Goal: Transaction & Acquisition: Purchase product/service

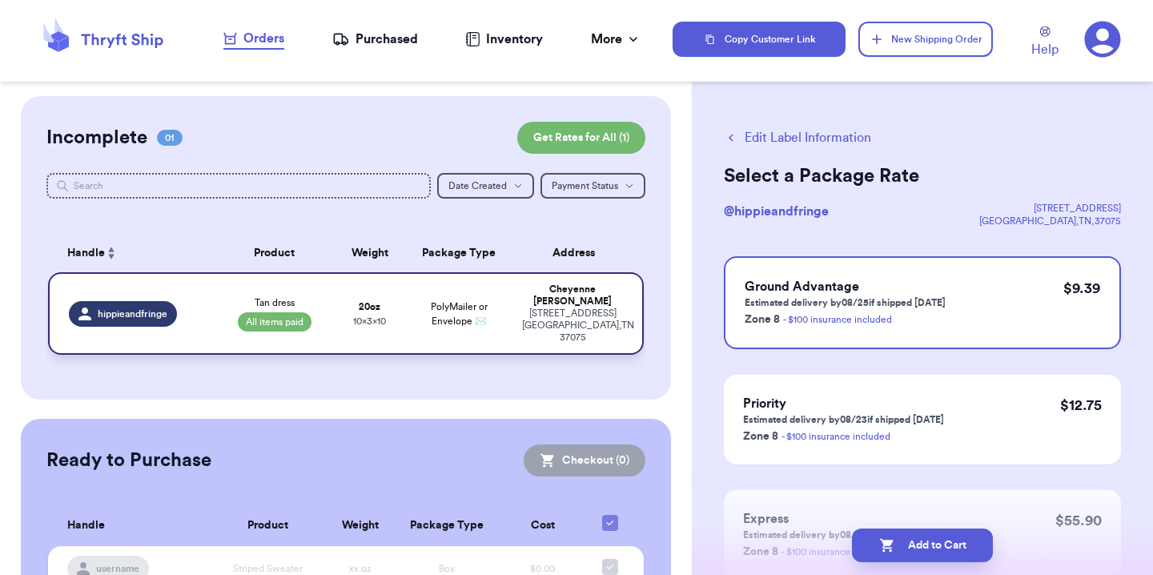
click at [405, 292] on td "PolyMailer or Envelope ✉️" at bounding box center [458, 313] width 107 height 82
select select "paid"
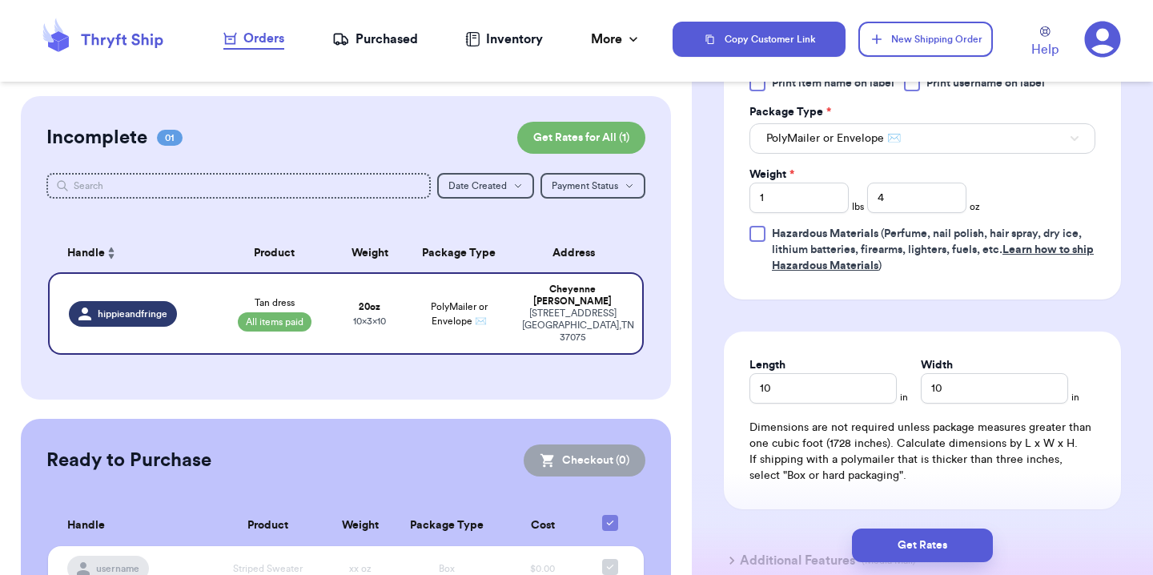
scroll to position [710, 0]
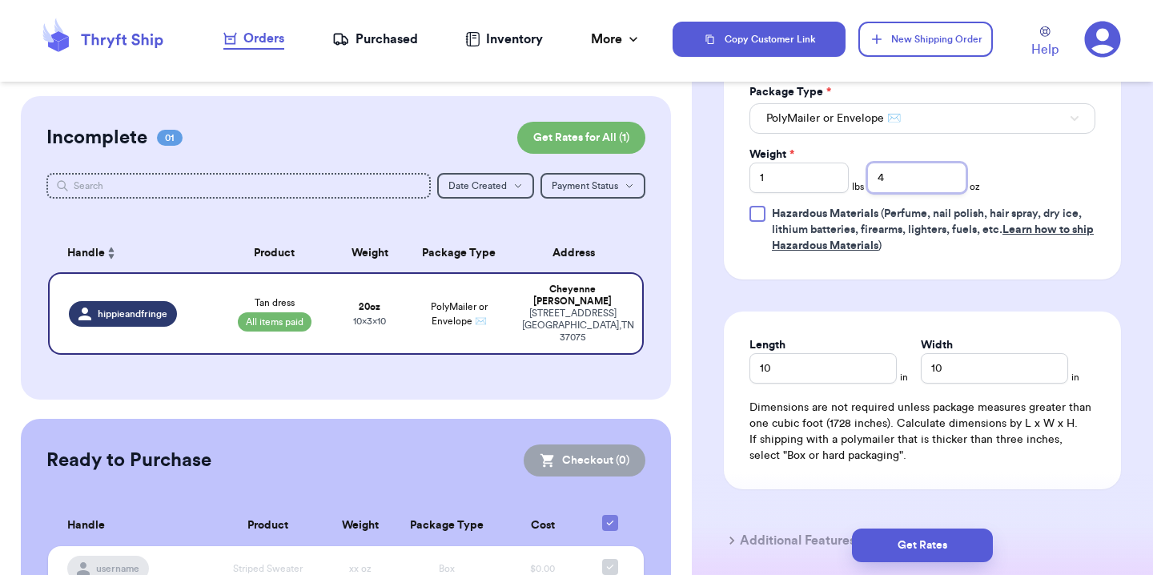
click at [904, 177] on input "4" at bounding box center [916, 178] width 99 height 30
click at [1030, 183] on div "Print item name on label Print username on label Package Type * PolyMailer or E…" at bounding box center [922, 154] width 346 height 199
click at [797, 375] on input "10" at bounding box center [822, 368] width 147 height 30
type input "11"
click at [961, 399] on div "Length 11 in Width 10 in Dimensions are not required unless package measures gr…" at bounding box center [922, 400] width 397 height 178
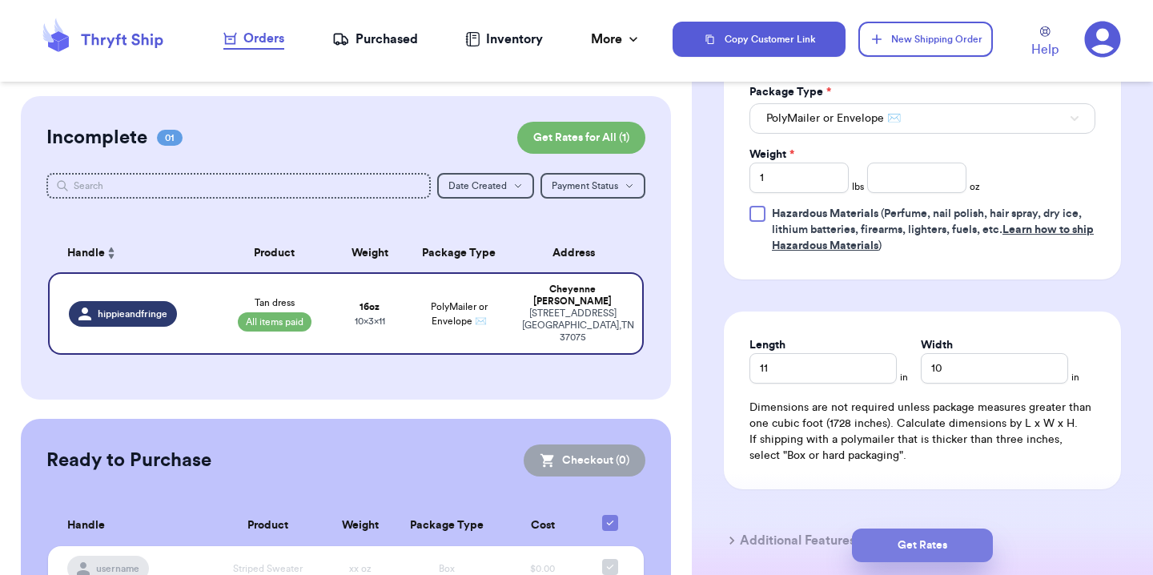
click at [949, 548] on button "Get Rates" at bounding box center [922, 545] width 141 height 34
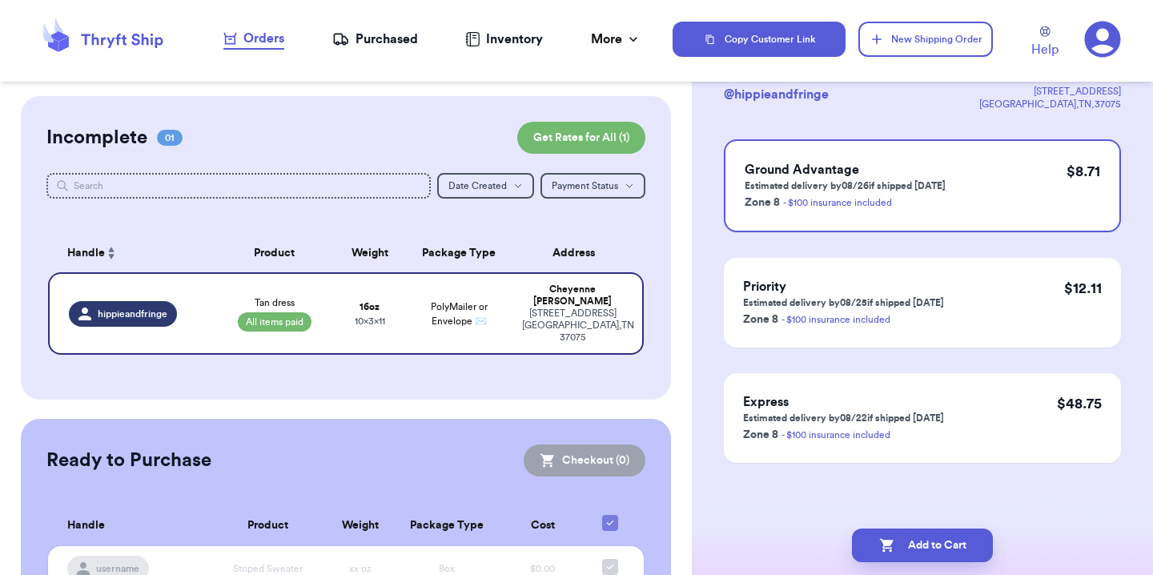
scroll to position [0, 0]
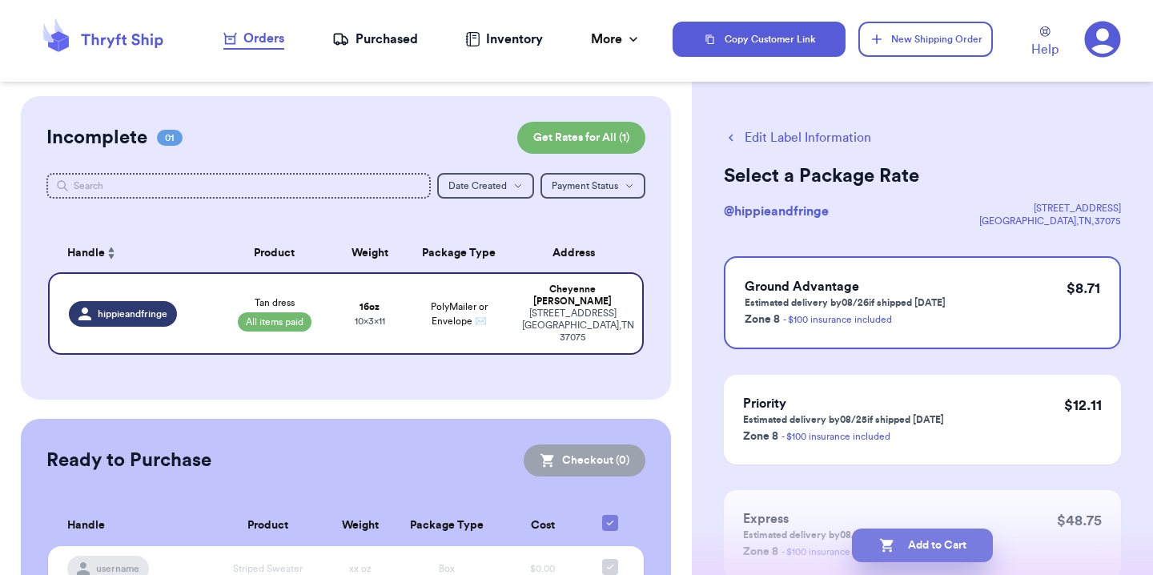
click at [945, 552] on button "Add to Cart" at bounding box center [922, 545] width 141 height 34
checkbox input "true"
